Goal: Transaction & Acquisition: Subscribe to service/newsletter

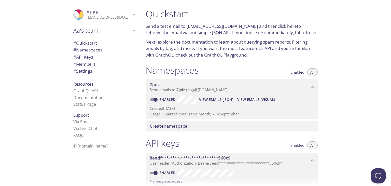
drag, startPoint x: 186, startPoint y: 25, endPoint x: 246, endPoint y: 23, distance: 60.4
click at [246, 23] on p "Send a test email to [EMAIL_ADDRESS][DOMAIN_NAME] and then click here to retrie…" at bounding box center [232, 29] width 172 height 13
copy p "[EMAIL_ADDRESS][DOMAIN_NAME]"
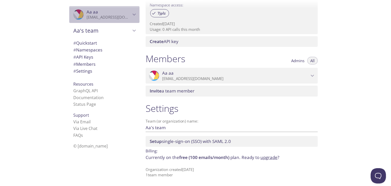
click at [122, 12] on span "Aa aa" at bounding box center [109, 12] width 44 height 6
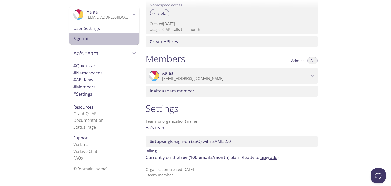
click at [83, 41] on span "Signout" at bounding box center [104, 38] width 62 height 7
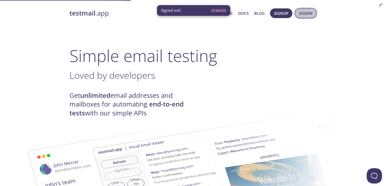
click at [301, 13] on span "Signin" at bounding box center [306, 13] width 14 height 7
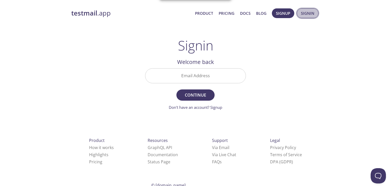
click at [307, 15] on span "Signin" at bounding box center [308, 13] width 14 height 7
click at [284, 14] on span "Signup" at bounding box center [283, 13] width 14 height 7
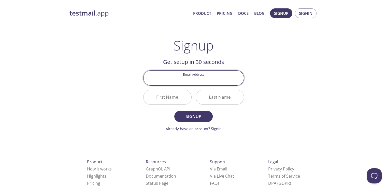
click at [195, 78] on input "Email Address" at bounding box center [194, 78] width 100 height 15
paste input "[EMAIL_ADDRESS][DOMAIN_NAME]"
type input "[EMAIL_ADDRESS][DOMAIN_NAME]"
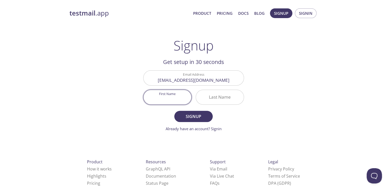
click at [159, 95] on input "First Name" at bounding box center [168, 97] width 48 height 15
type input "Tested"
drag, startPoint x: 243, startPoint y: 101, endPoint x: 233, endPoint y: 101, distance: 9.9
click at [233, 101] on div "Last Name" at bounding box center [220, 97] width 48 height 15
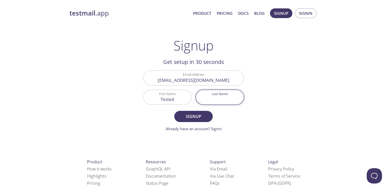
click at [233, 101] on input "Last Name" at bounding box center [220, 97] width 48 height 15
type input "tested"
click at [199, 116] on span "Signup" at bounding box center [193, 116] width 27 height 7
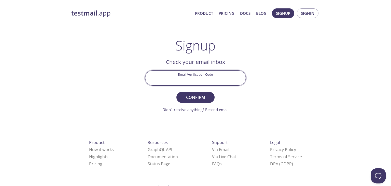
paste input "7XU6NXN"
click at [200, 82] on input "7XU6NXN" at bounding box center [195, 78] width 100 height 15
type input "7XU6NXN"
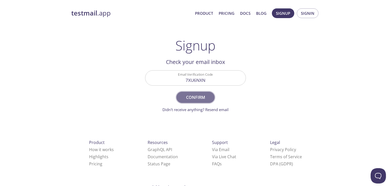
click at [189, 94] on span "Confirm" at bounding box center [195, 97] width 27 height 7
